Goal: Task Accomplishment & Management: Manage account settings

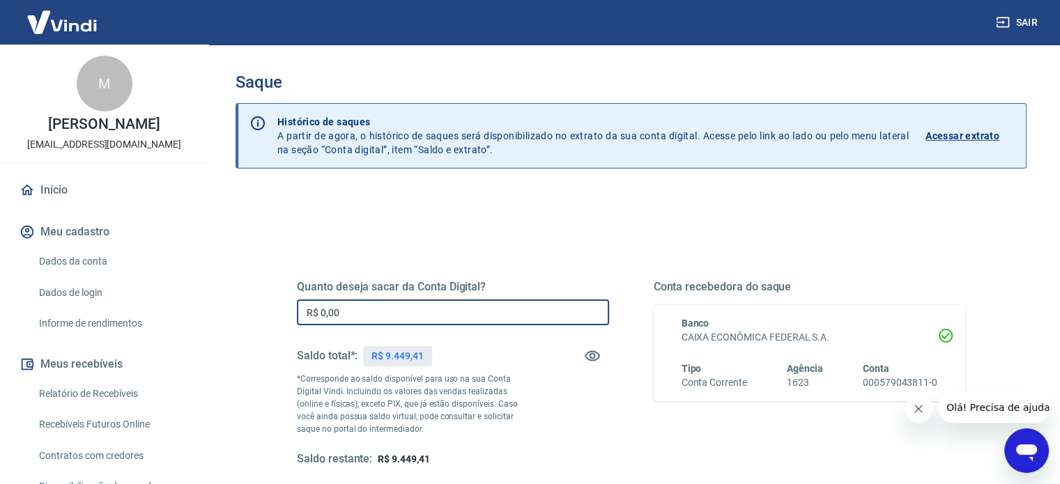
click at [495, 303] on input "R$ 0,00" at bounding box center [453, 313] width 312 height 26
type input "R$ 9.449,41"
click at [520, 236] on div "Quanto deseja sacar da Conta Digital? R$ 9.449,41 ​ Saldo total*: R$ 9.449,41 *…" at bounding box center [631, 381] width 702 height 324
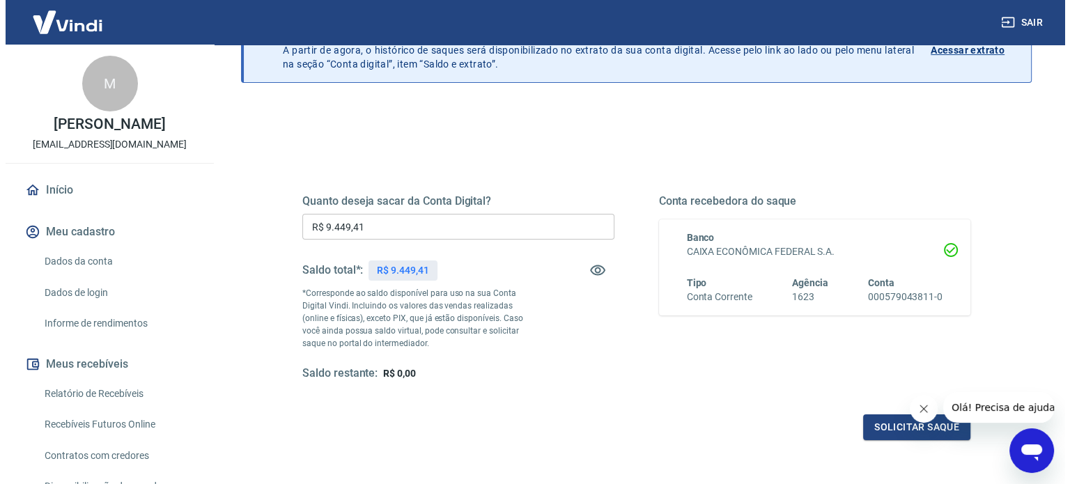
scroll to position [203, 0]
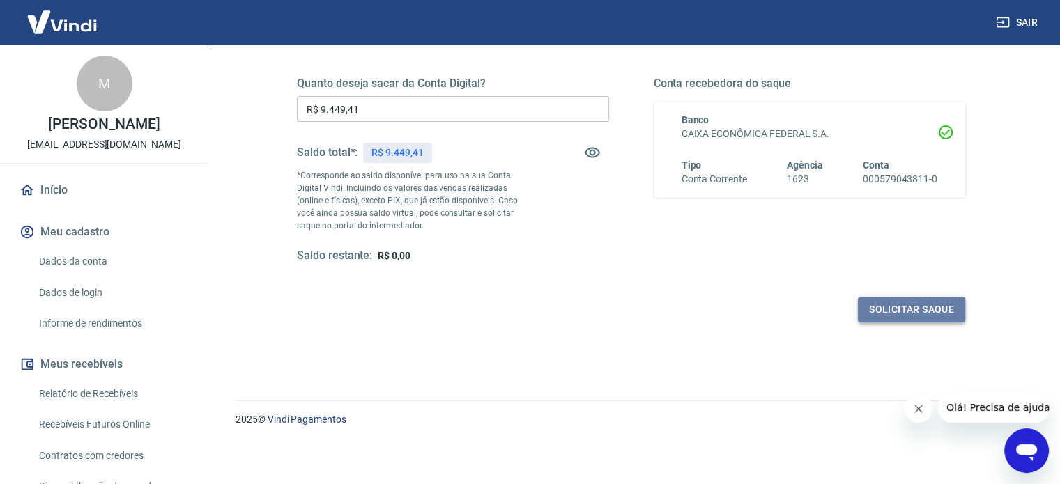
click at [899, 314] on button "Solicitar saque" at bounding box center [911, 310] width 107 height 26
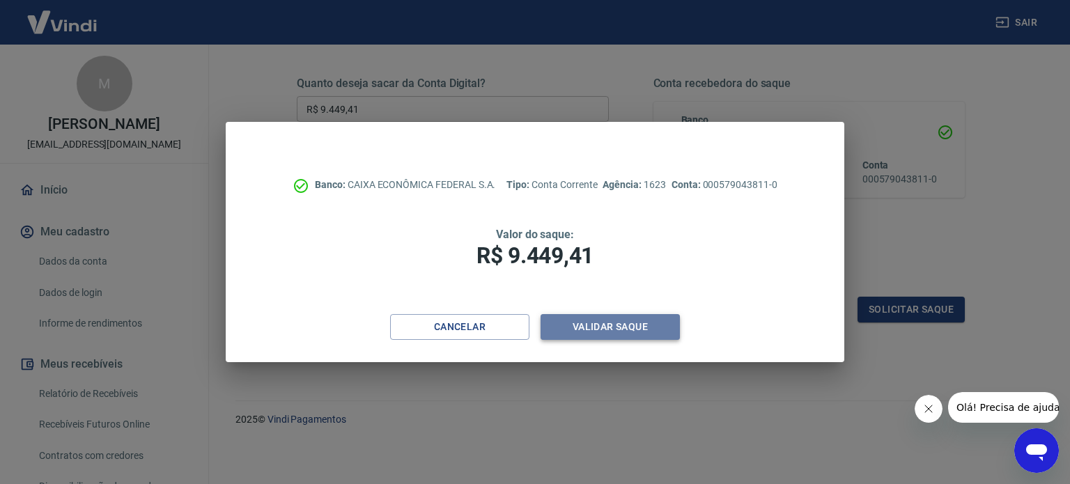
click at [587, 320] on button "Validar saque" at bounding box center [610, 327] width 139 height 26
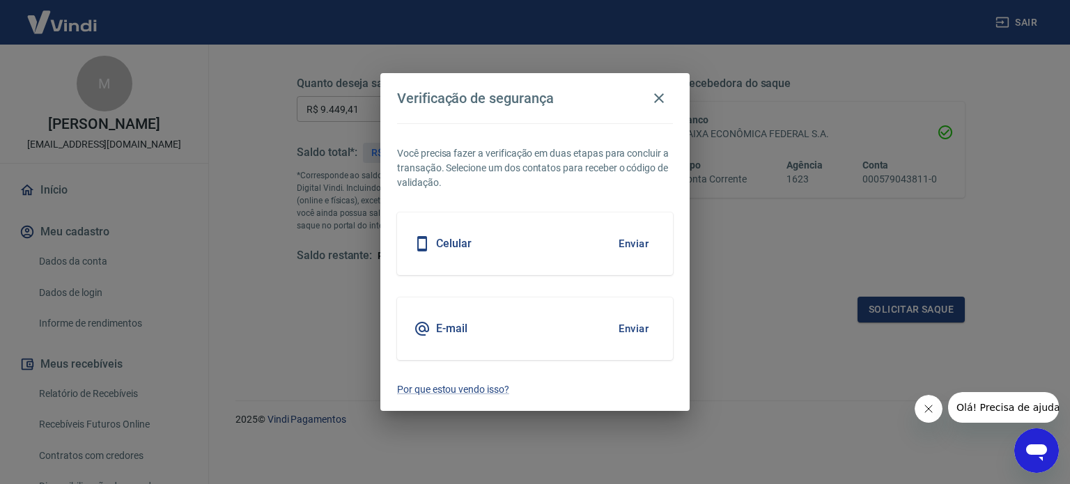
click at [651, 241] on button "Enviar" at bounding box center [633, 243] width 45 height 29
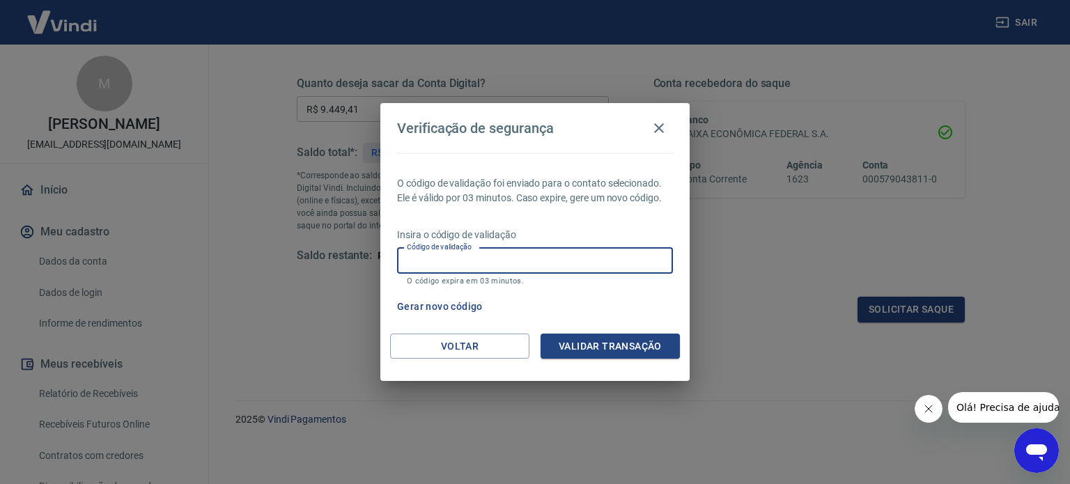
click at [599, 263] on input "Código de validação" at bounding box center [535, 261] width 276 height 26
type input "398543"
click at [624, 356] on button "Validar transação" at bounding box center [610, 347] width 139 height 26
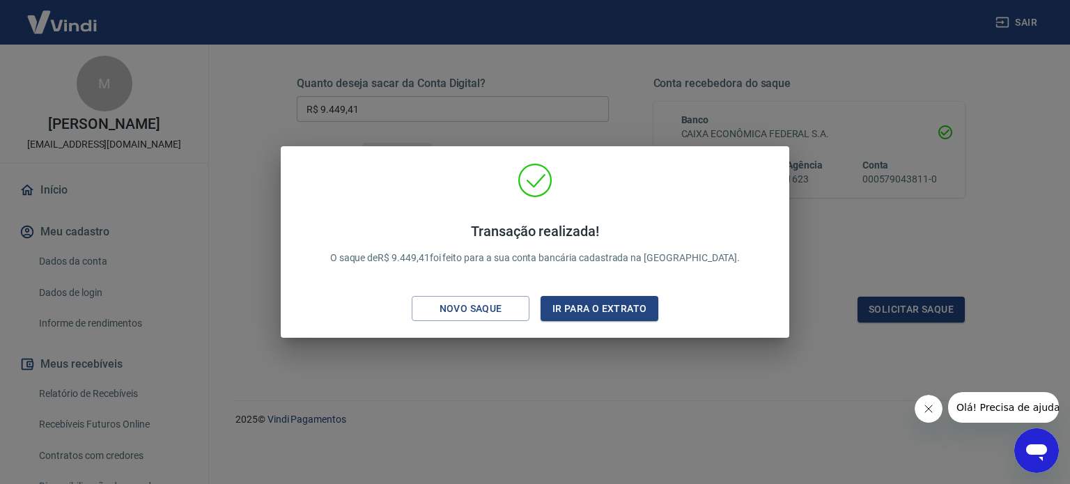
click at [547, 377] on div "Transação realizada! O saque de R$ 9.449,41 foi feito para a sua conta bancária…" at bounding box center [535, 242] width 1070 height 484
